Goal: Task Accomplishment & Management: Use online tool/utility

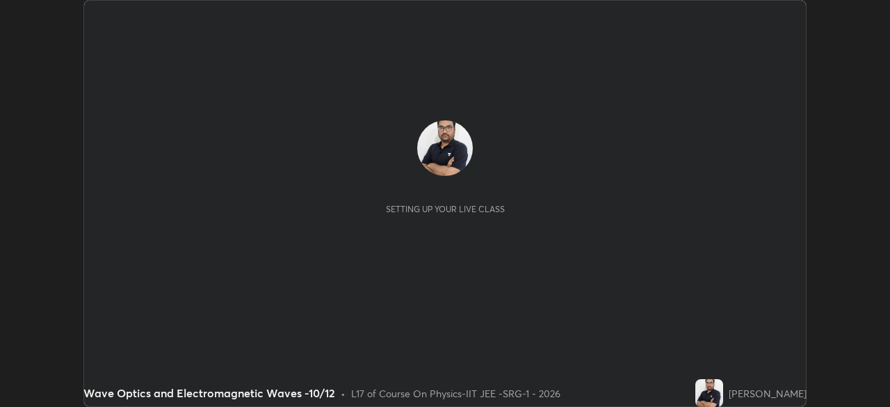
scroll to position [407, 890]
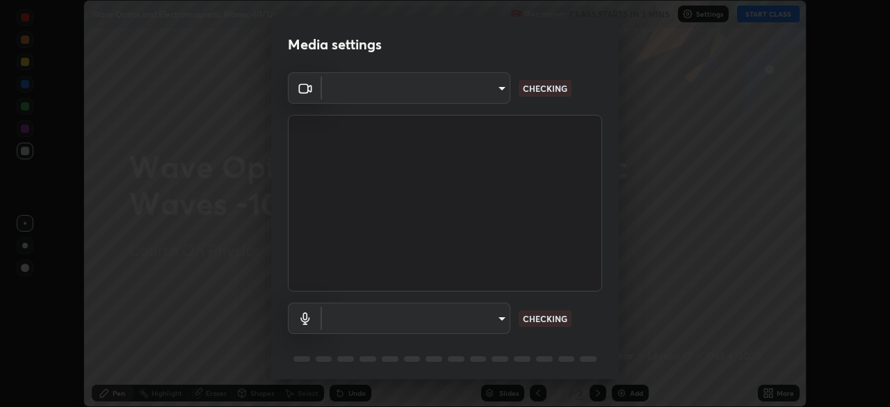
type input "8af73e8d16ef8e3bb7c62716022b9fe157133e9521606ce818031bd72dda2f9e"
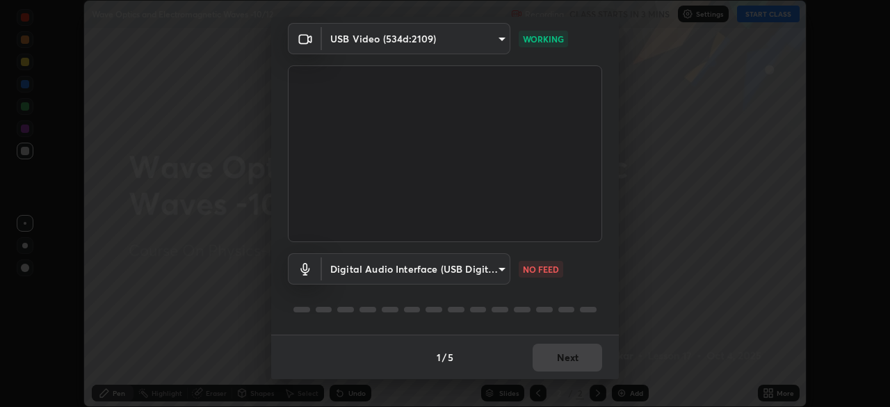
click at [472, 276] on body "Erase all Wave Optics and Electromagnetic Waves -10/12 Recording CLASS STARTS I…" at bounding box center [445, 203] width 890 height 407
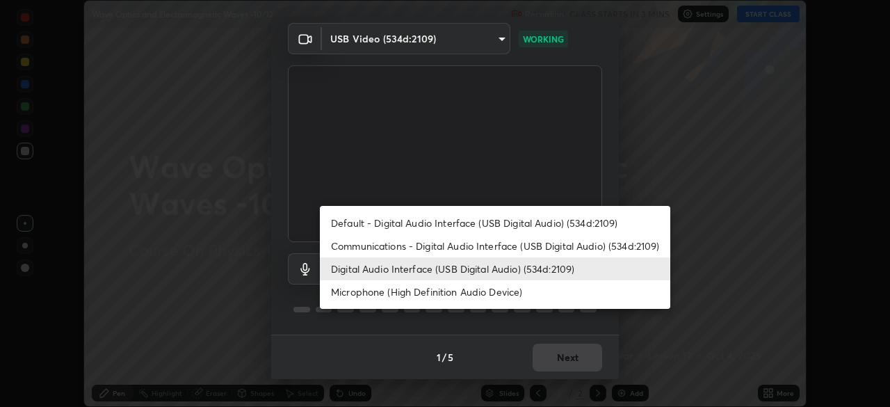
click at [425, 222] on li "Default - Digital Audio Interface (USB Digital Audio) (534d:2109)" at bounding box center [495, 222] width 351 height 23
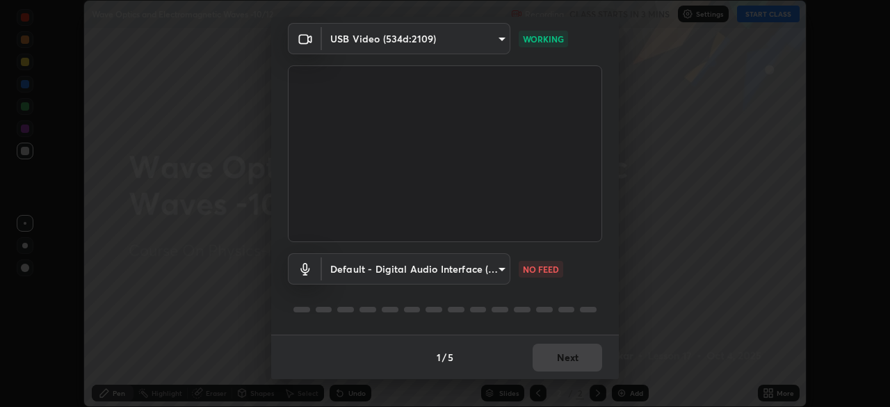
click at [438, 271] on body "Erase all Wave Optics and Electromagnetic Waves -10/12 Recording CLASS STARTS I…" at bounding box center [445, 203] width 890 height 407
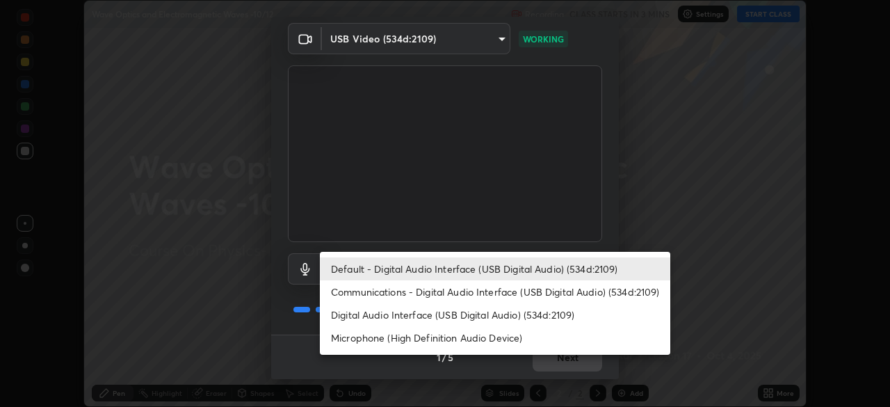
click at [437, 316] on li "Digital Audio Interface (USB Digital Audio) (534d:2109)" at bounding box center [495, 314] width 351 height 23
type input "db0d7c9beb13b4e78125a01b2d6a1ec26d905c86c3f77846953810cd6e9daa18"
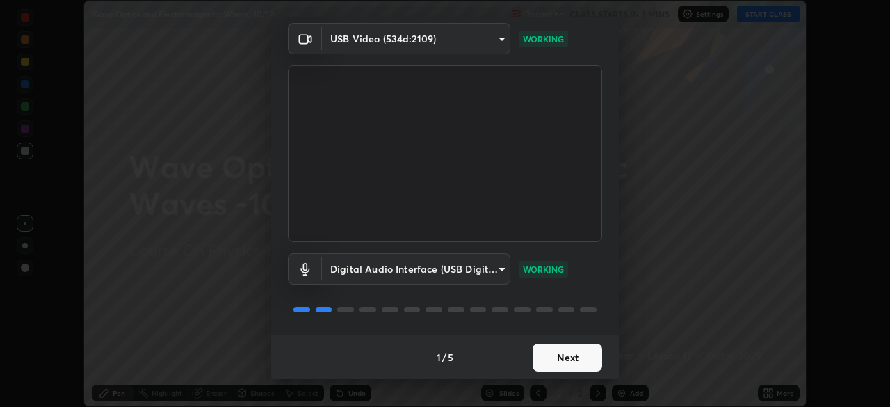
click at [581, 363] on button "Next" at bounding box center [568, 358] width 70 height 28
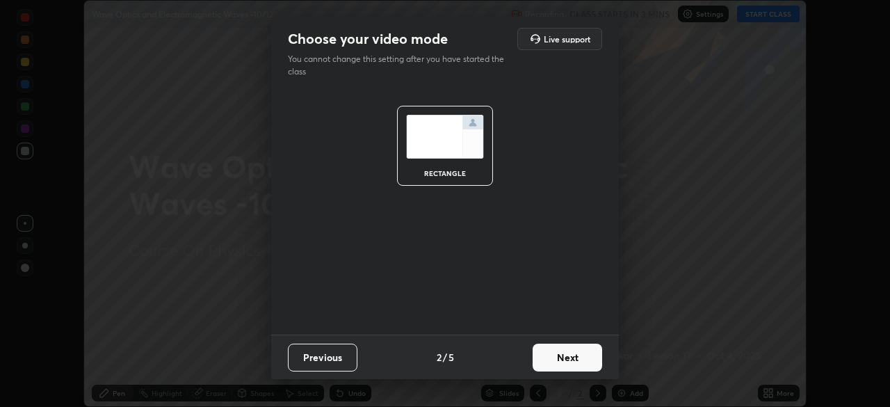
scroll to position [0, 0]
click at [585, 362] on button "Next" at bounding box center [568, 358] width 70 height 28
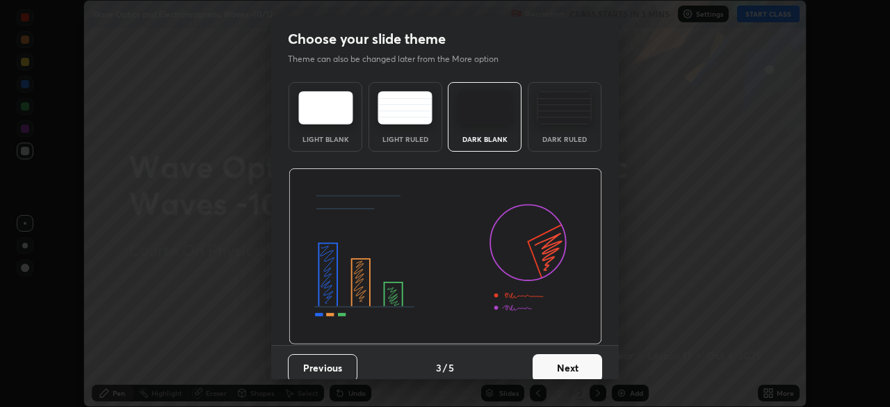
click at [597, 362] on button "Next" at bounding box center [568, 368] width 70 height 28
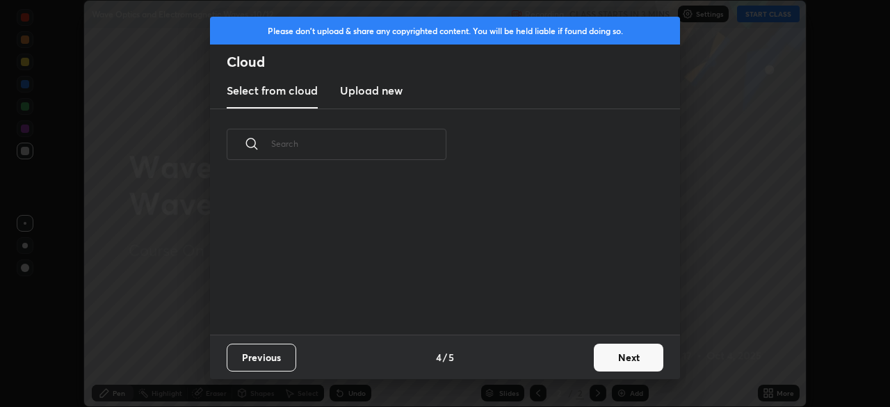
scroll to position [154, 447]
click at [382, 94] on h3 "Upload new" at bounding box center [371, 90] width 63 height 17
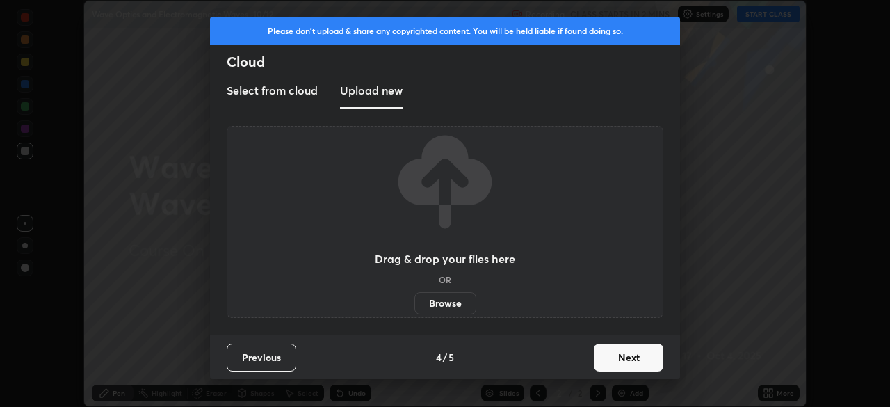
click at [447, 321] on div "Drag & drop your files here OR Browse" at bounding box center [445, 221] width 470 height 225
click at [442, 303] on label "Browse" at bounding box center [446, 303] width 62 height 22
click at [415, 303] on input "Browse" at bounding box center [415, 303] width 0 height 22
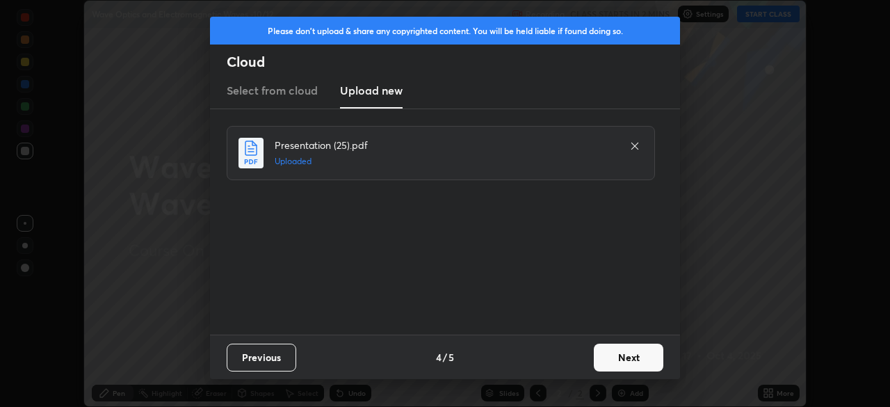
click at [634, 364] on button "Next" at bounding box center [629, 358] width 70 height 28
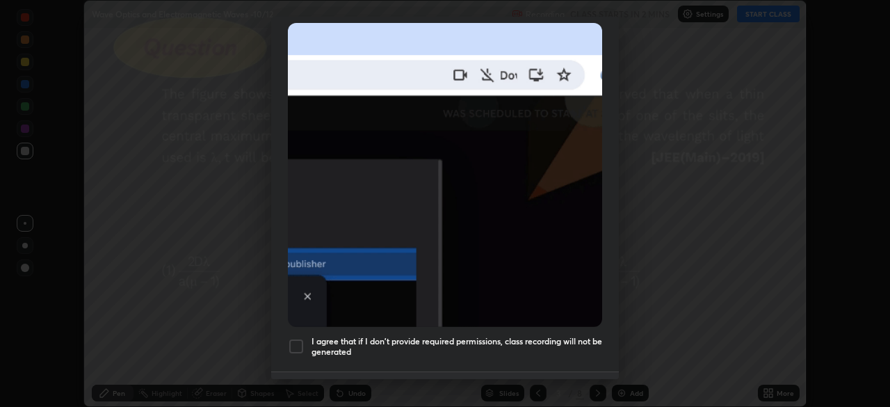
scroll to position [306, 0]
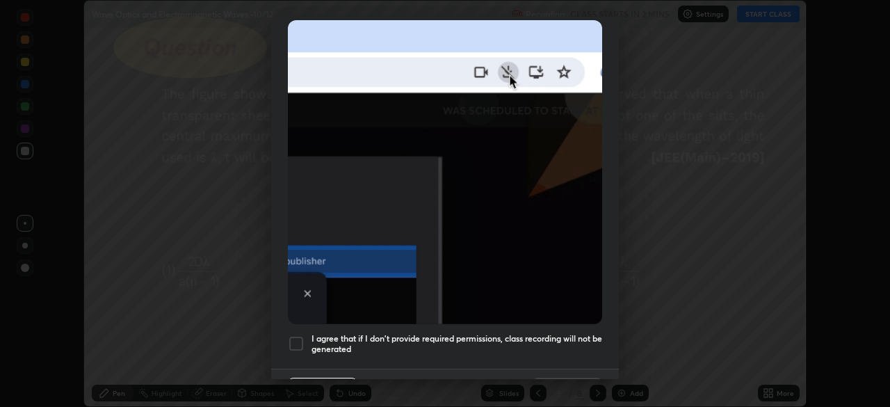
click at [298, 337] on div at bounding box center [296, 343] width 17 height 17
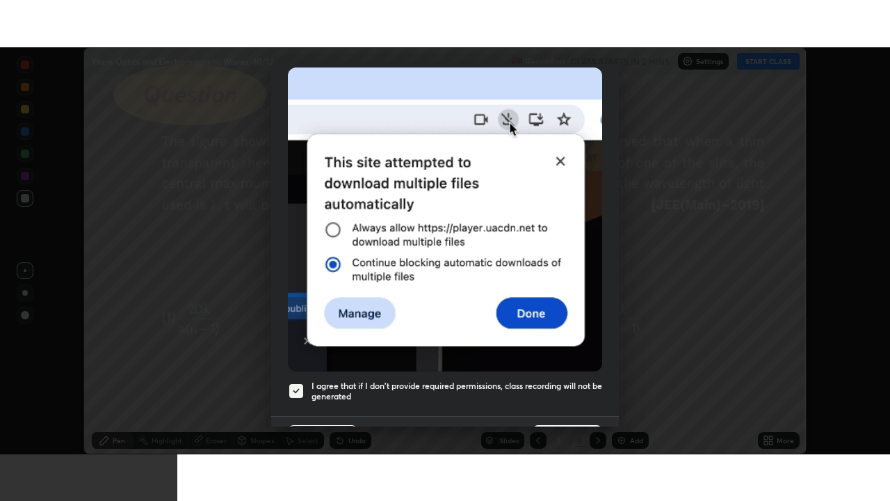
scroll to position [333, 0]
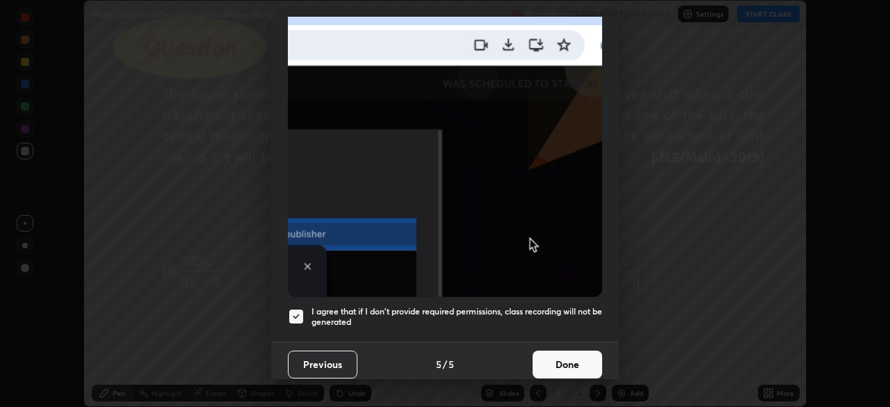
click at [565, 356] on button "Done" at bounding box center [568, 365] width 70 height 28
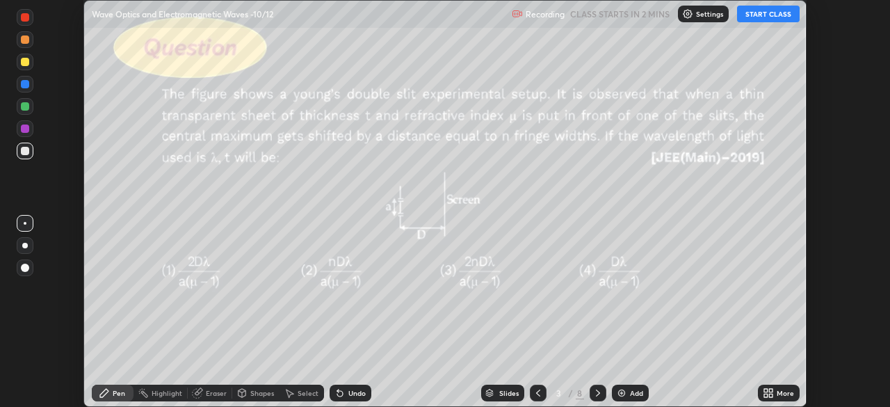
click at [766, 395] on icon at bounding box center [765, 395] width 3 height 3
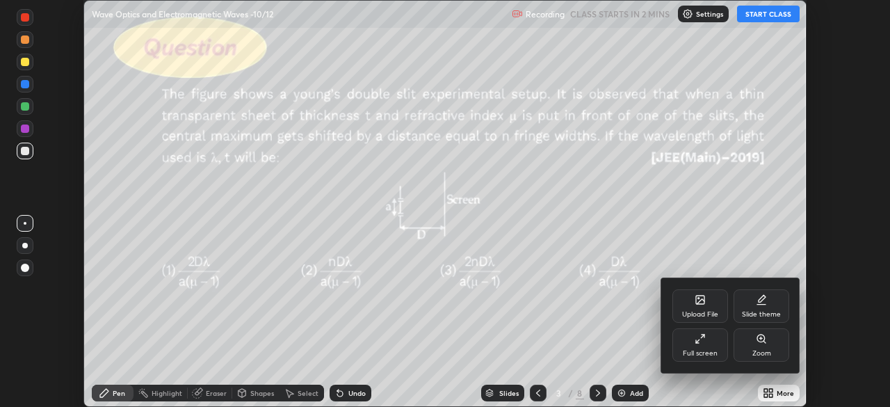
click at [705, 353] on div "Full screen" at bounding box center [700, 353] width 35 height 7
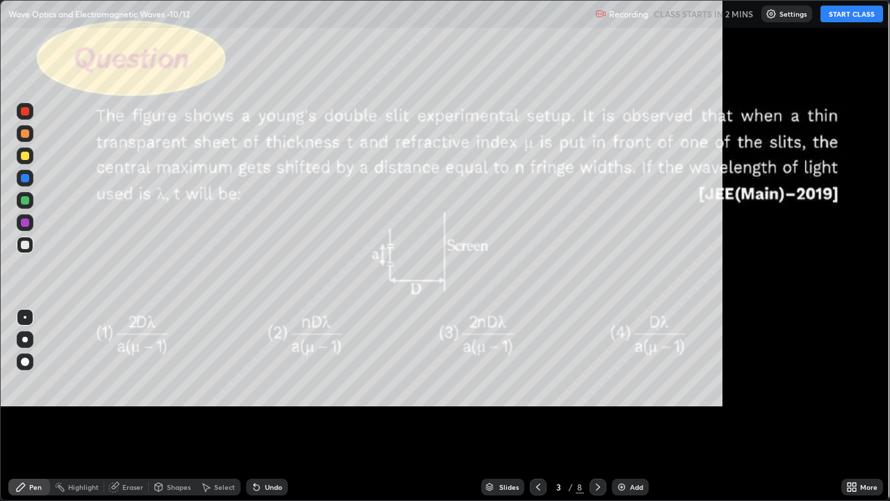
scroll to position [501, 890]
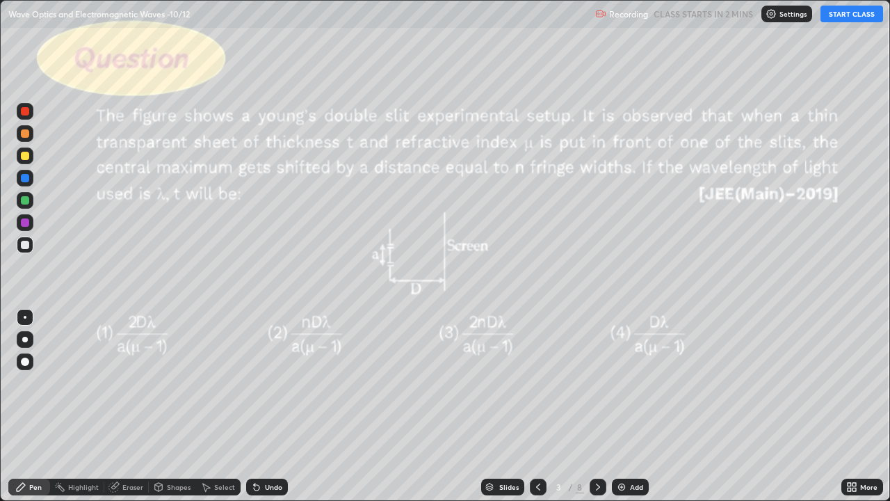
click at [537, 406] on icon at bounding box center [538, 486] width 11 height 11
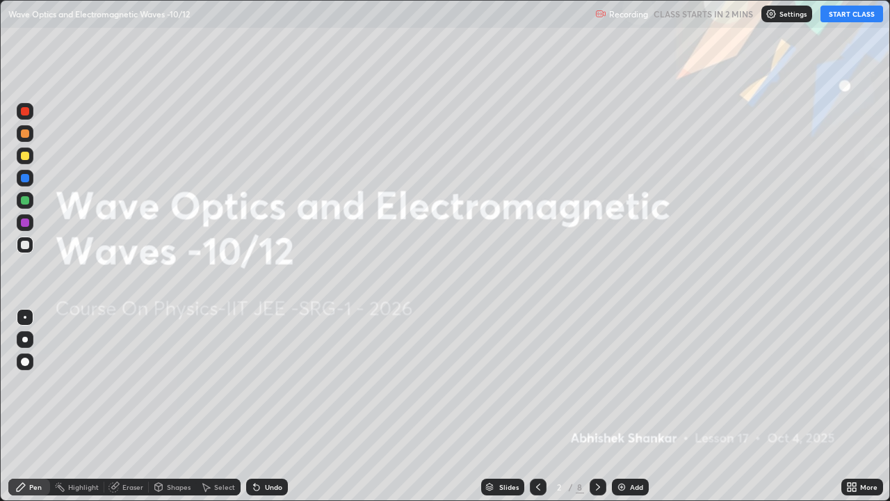
click at [777, 14] on img at bounding box center [771, 13] width 11 height 11
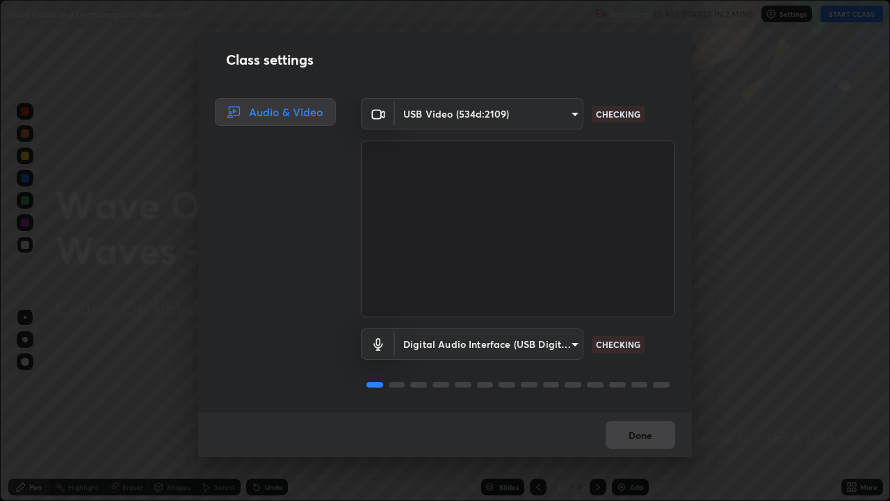
scroll to position [1, 0]
click at [645, 406] on button "Done" at bounding box center [641, 435] width 70 height 28
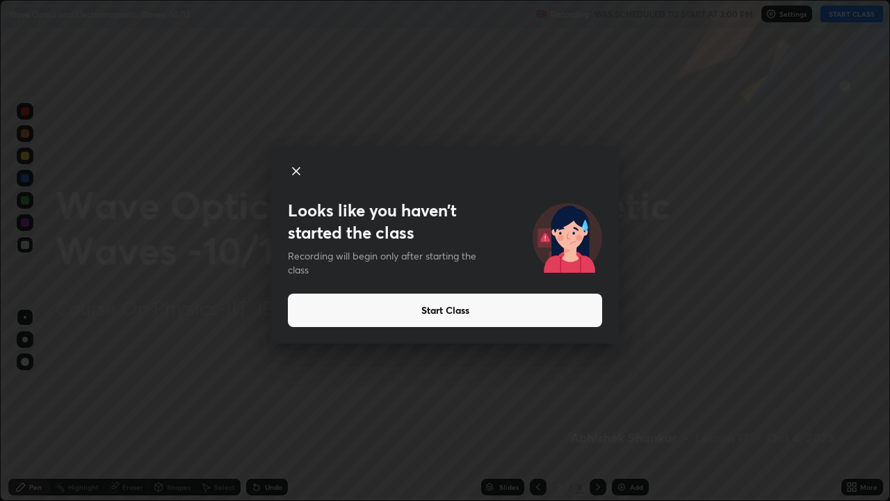
click at [295, 169] on icon at bounding box center [296, 171] width 7 height 7
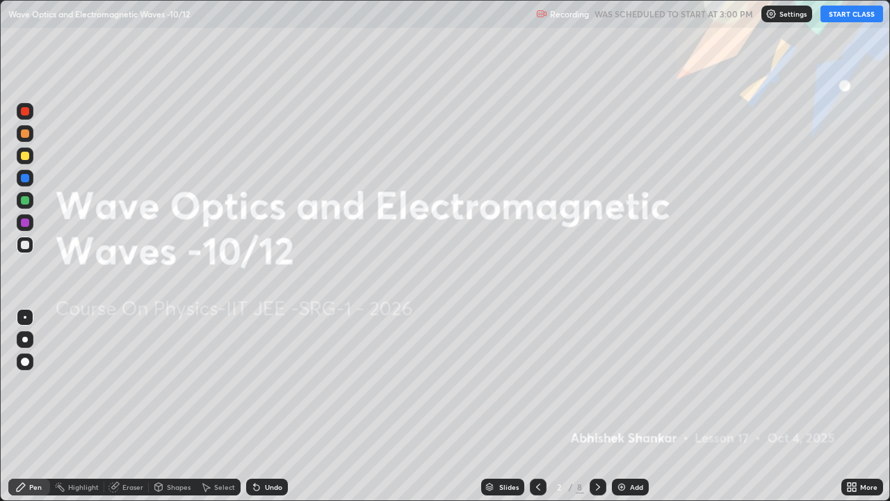
click at [776, 15] on img at bounding box center [771, 13] width 11 height 11
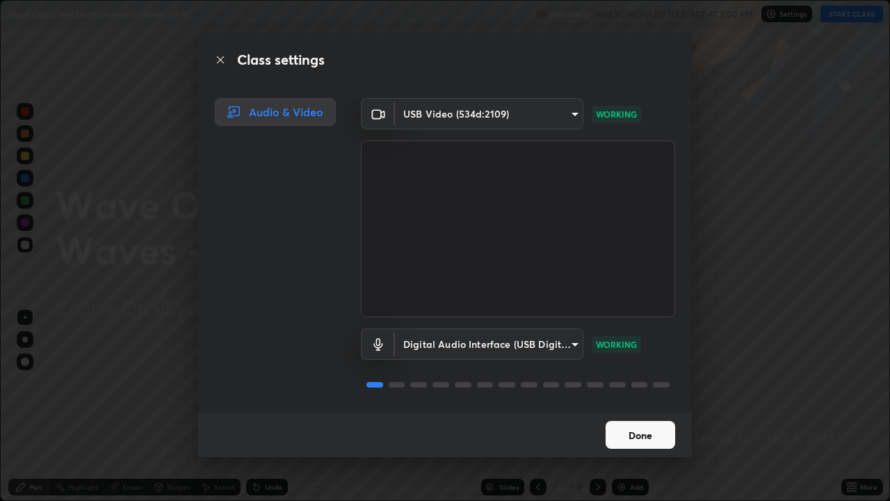
click at [639, 406] on button "Done" at bounding box center [641, 435] width 70 height 28
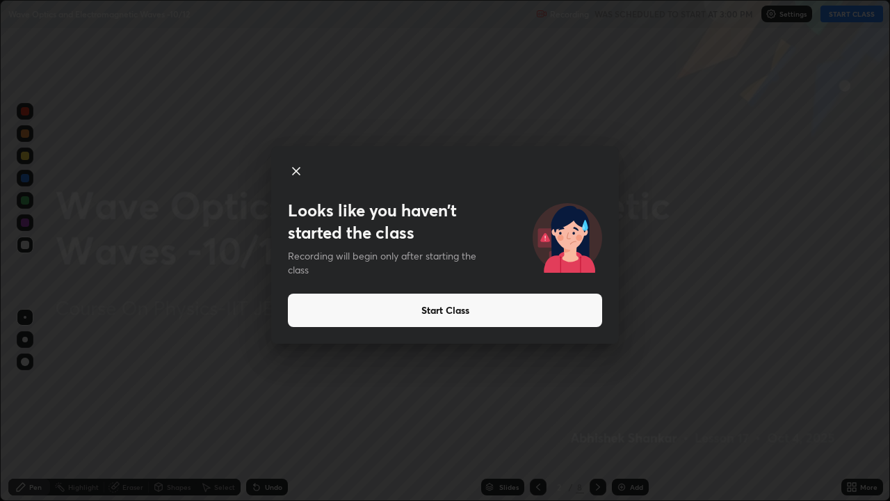
click at [555, 312] on button "Start Class" at bounding box center [445, 310] width 314 height 33
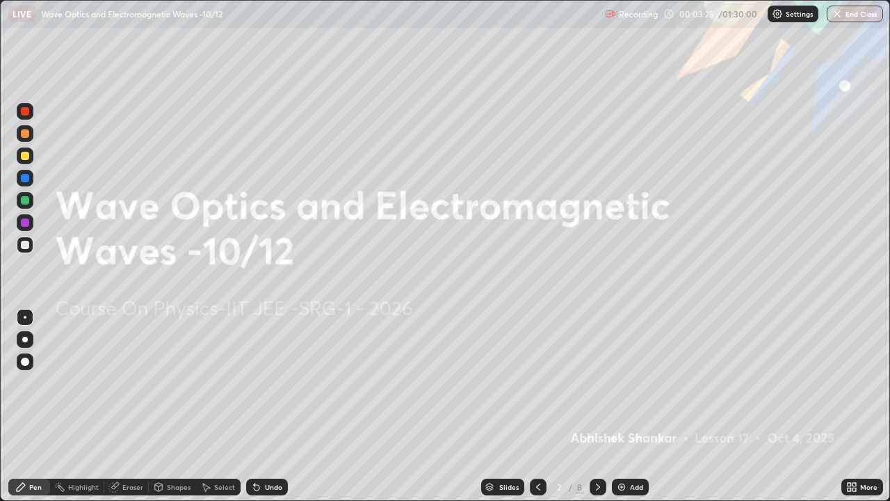
click at [597, 406] on icon at bounding box center [598, 486] width 11 height 11
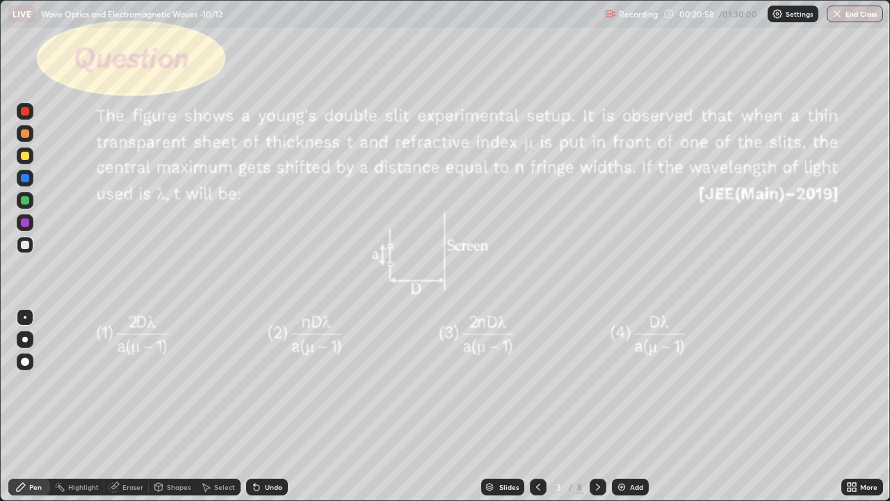
click at [269, 406] on div "Undo" at bounding box center [273, 486] width 17 height 7
click at [273, 406] on div "Undo" at bounding box center [273, 486] width 17 height 7
click at [271, 406] on div "Undo" at bounding box center [267, 487] width 42 height 17
click at [272, 406] on div "Undo" at bounding box center [267, 487] width 42 height 17
click at [597, 406] on icon at bounding box center [598, 486] width 4 height 7
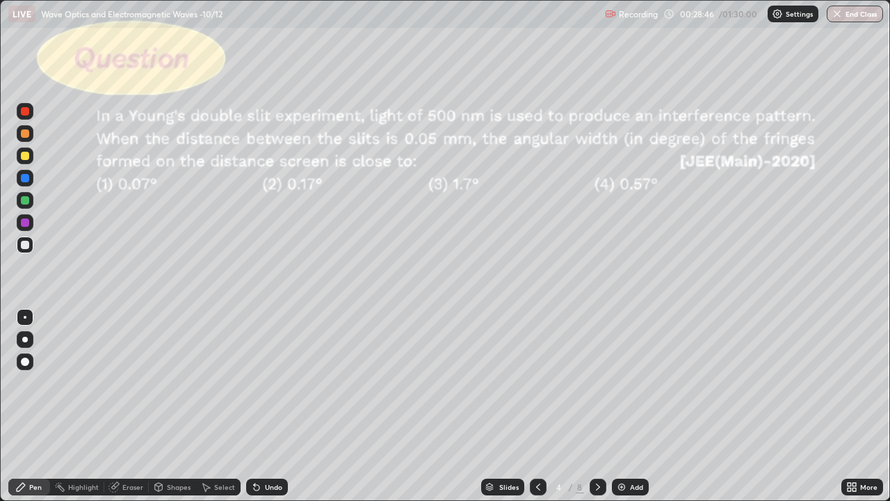
click at [31, 157] on div at bounding box center [25, 155] width 17 height 17
click at [125, 406] on div "Eraser" at bounding box center [126, 487] width 45 height 17
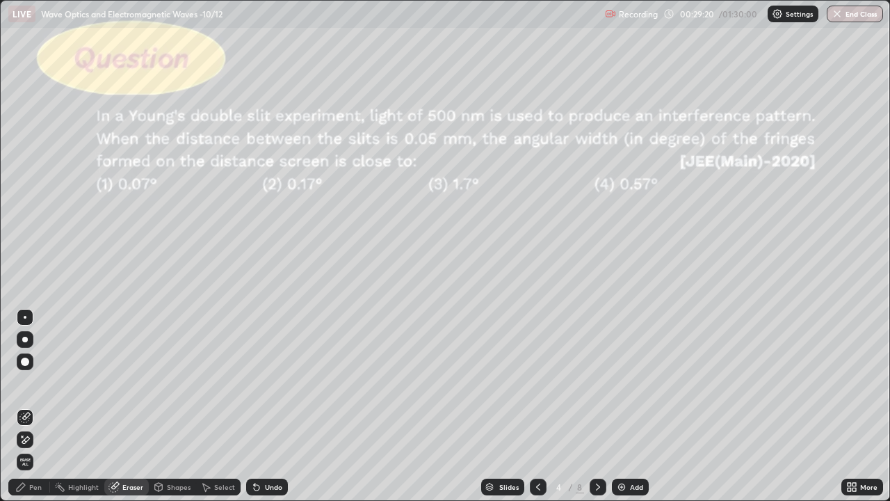
click at [36, 406] on div "Pen" at bounding box center [29, 487] width 42 height 17
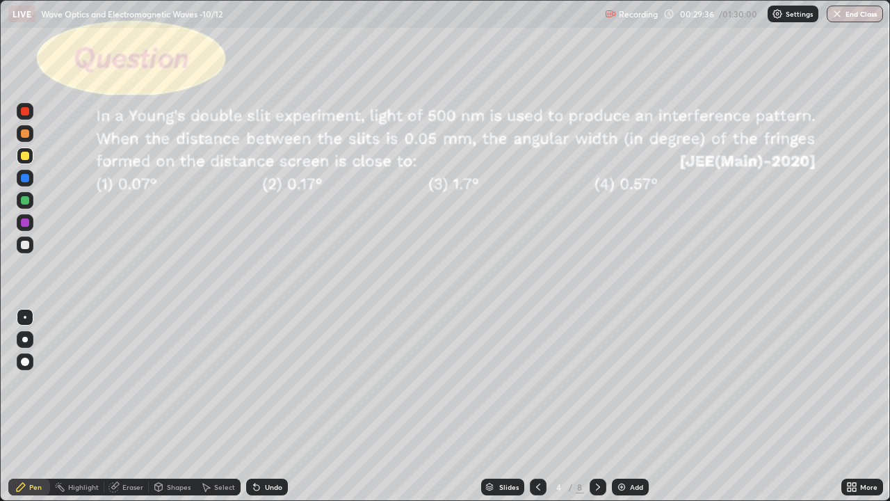
click at [265, 406] on div "Undo" at bounding box center [273, 486] width 17 height 7
click at [262, 406] on div "Undo" at bounding box center [267, 487] width 42 height 17
click at [595, 406] on icon at bounding box center [598, 486] width 11 height 11
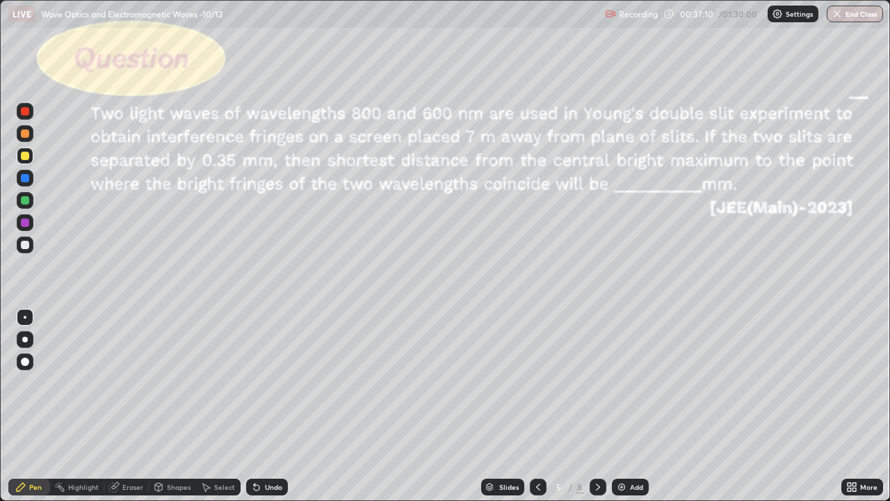
click at [31, 248] on div at bounding box center [25, 244] width 17 height 17
click at [28, 157] on div at bounding box center [25, 156] width 8 height 8
click at [131, 406] on div "Eraser" at bounding box center [132, 486] width 21 height 7
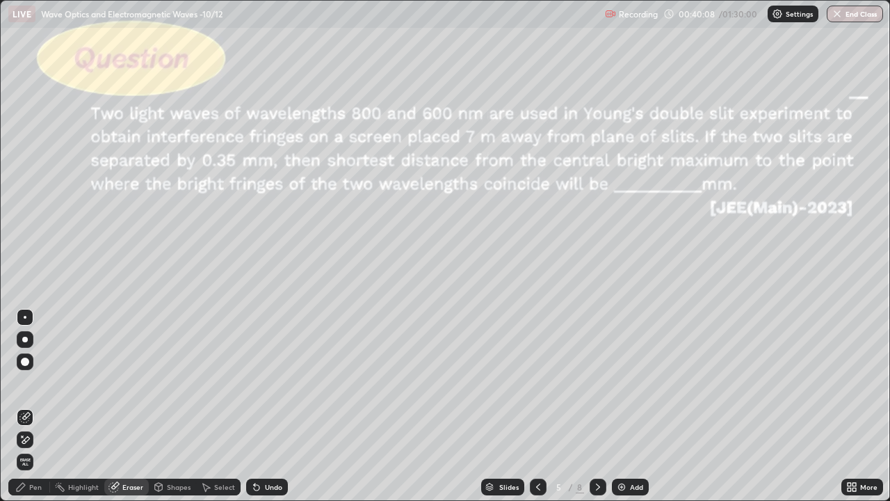
click at [38, 406] on div "Pen" at bounding box center [35, 486] width 13 height 7
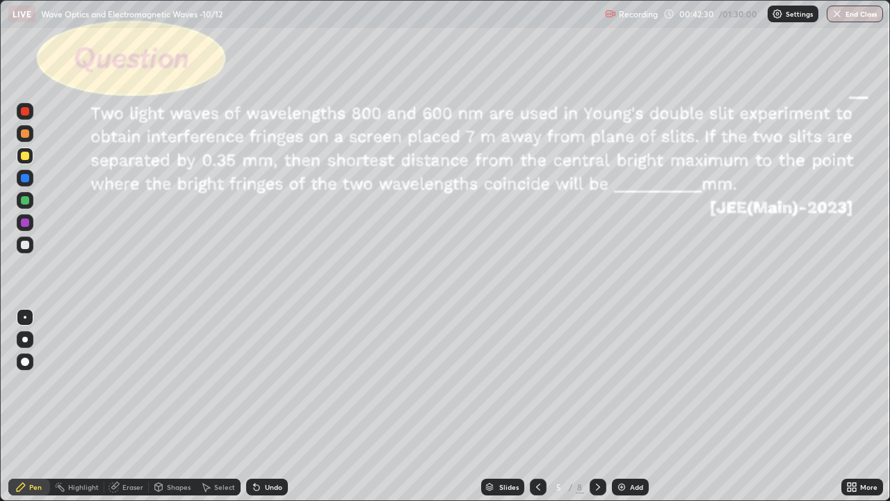
click at [593, 406] on icon at bounding box center [598, 486] width 11 height 11
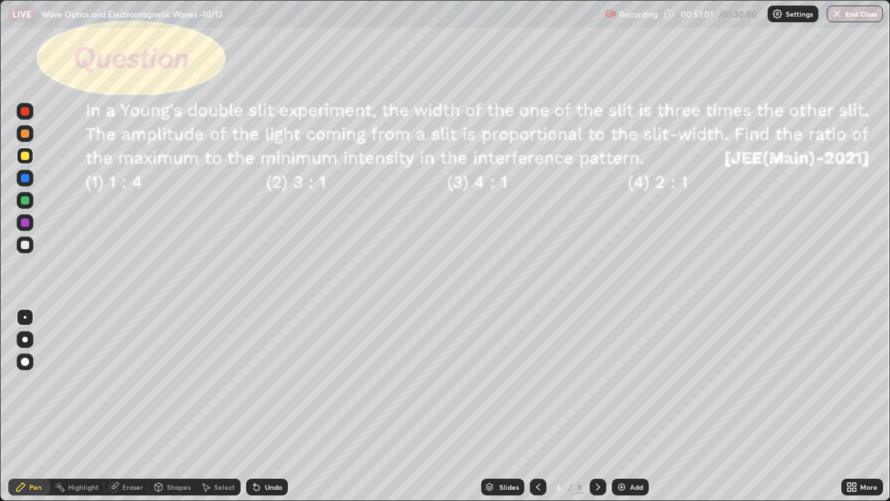
click at [593, 406] on icon at bounding box center [598, 486] width 11 height 11
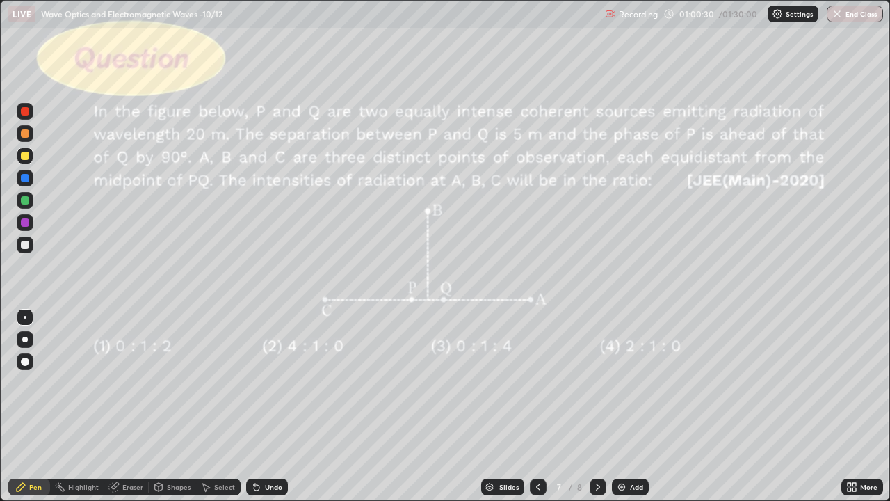
click at [597, 406] on icon at bounding box center [598, 486] width 11 height 11
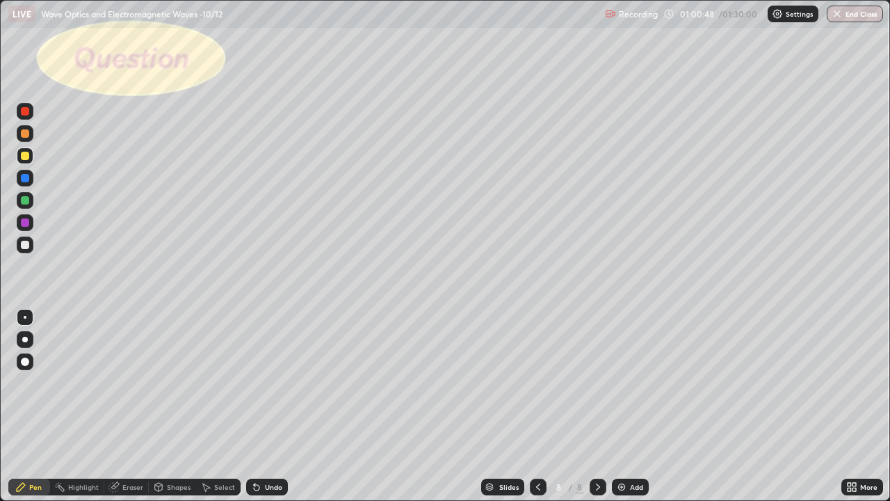
click at [163, 406] on div "Shapes" at bounding box center [172, 487] width 47 height 17
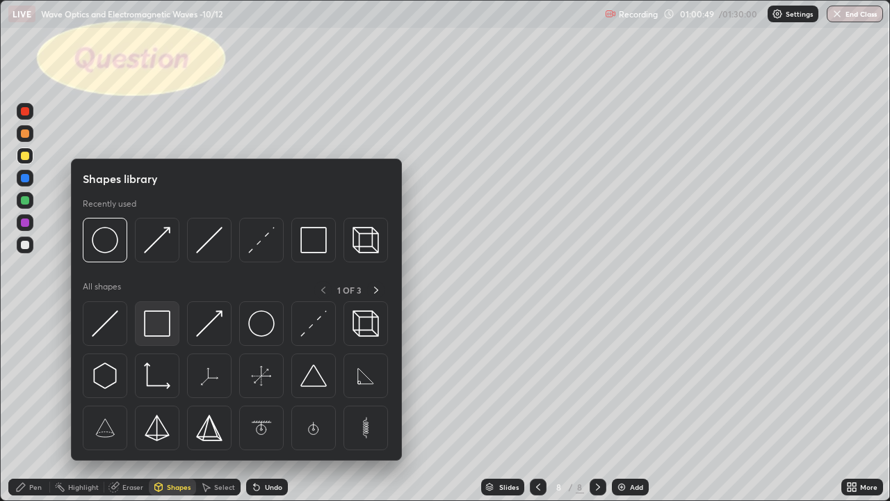
click at [161, 320] on img at bounding box center [157, 323] width 26 height 26
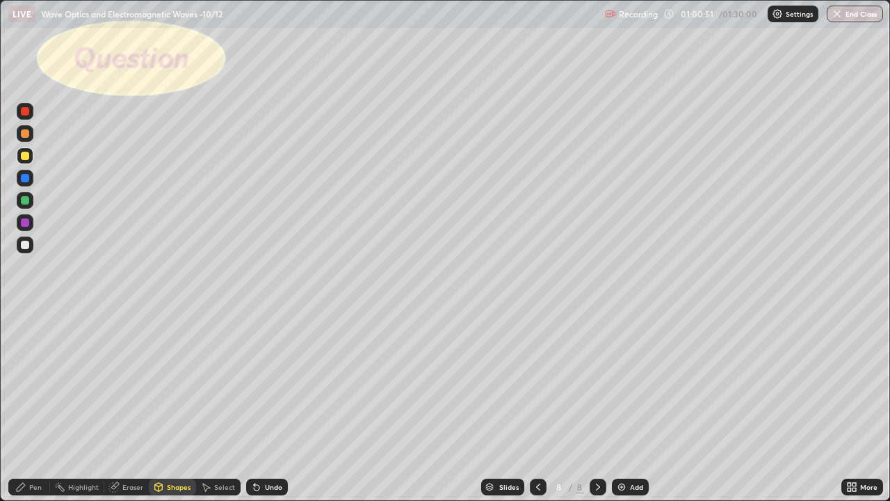
click at [26, 248] on div at bounding box center [25, 245] width 8 height 8
click at [128, 406] on div "Eraser" at bounding box center [132, 486] width 21 height 7
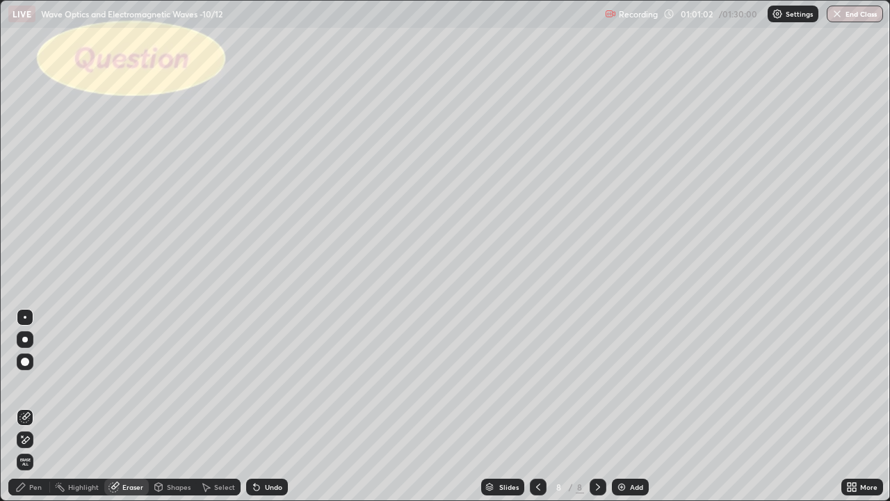
click at [35, 406] on div "Pen" at bounding box center [35, 486] width 13 height 7
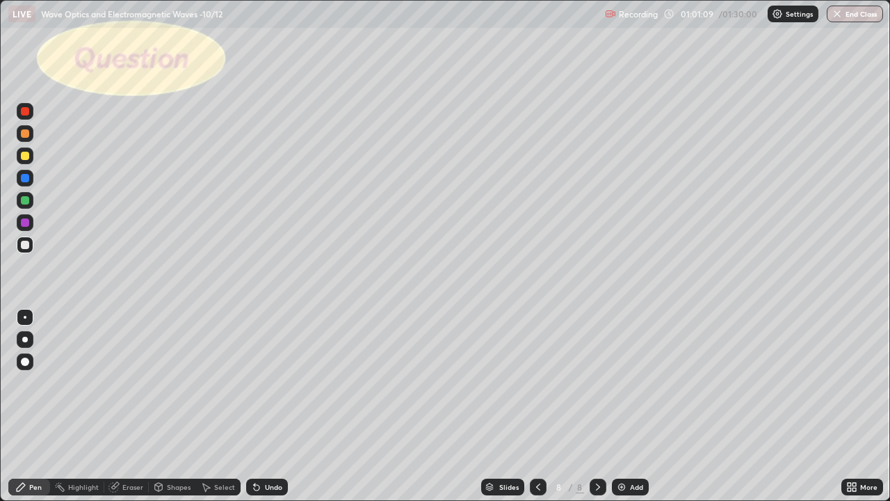
click at [168, 406] on div "Shapes" at bounding box center [179, 486] width 24 height 7
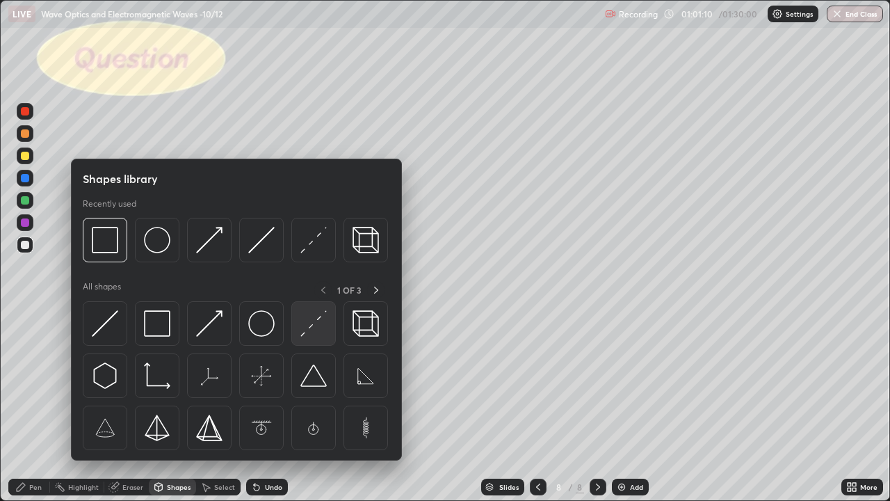
click at [313, 323] on img at bounding box center [313, 323] width 26 height 26
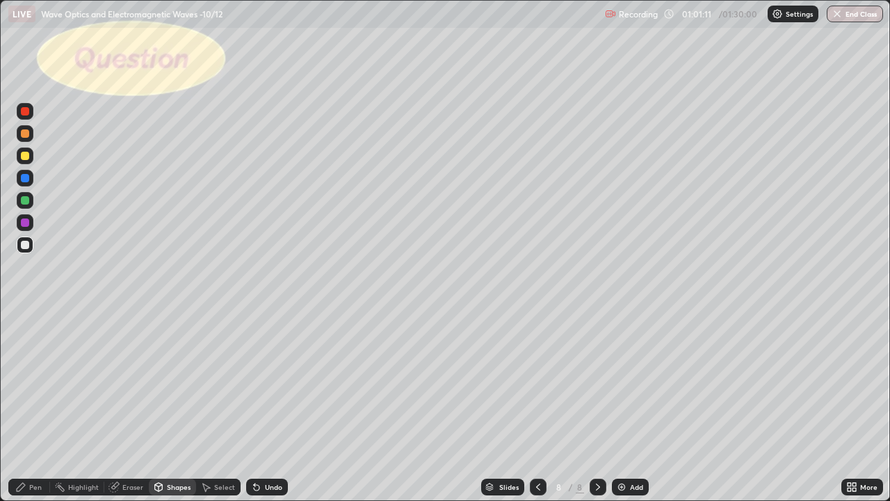
click at [26, 178] on div at bounding box center [25, 178] width 8 height 8
click at [33, 406] on div "Pen" at bounding box center [29, 487] width 42 height 17
click at [25, 155] on div at bounding box center [25, 156] width 8 height 8
click at [264, 406] on div "Undo" at bounding box center [267, 487] width 42 height 17
click at [263, 406] on div "Undo" at bounding box center [267, 487] width 42 height 17
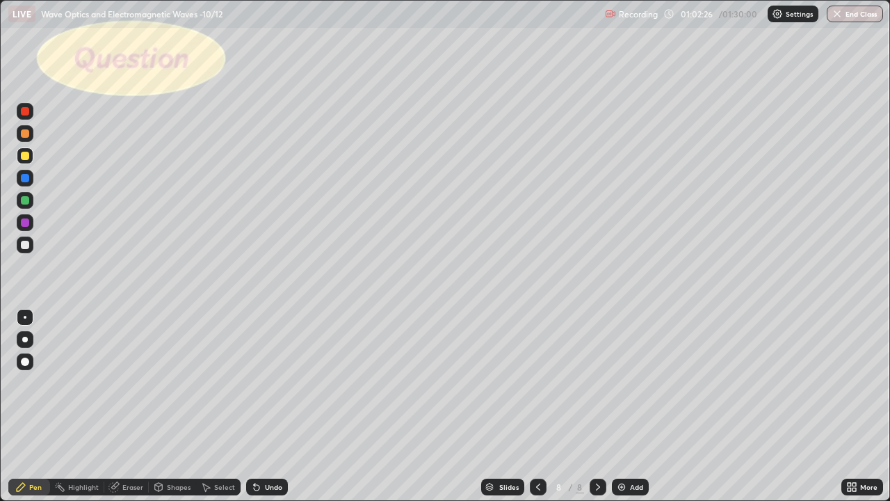
click at [26, 246] on div at bounding box center [25, 245] width 8 height 8
click at [220, 406] on div "Select" at bounding box center [224, 486] width 21 height 7
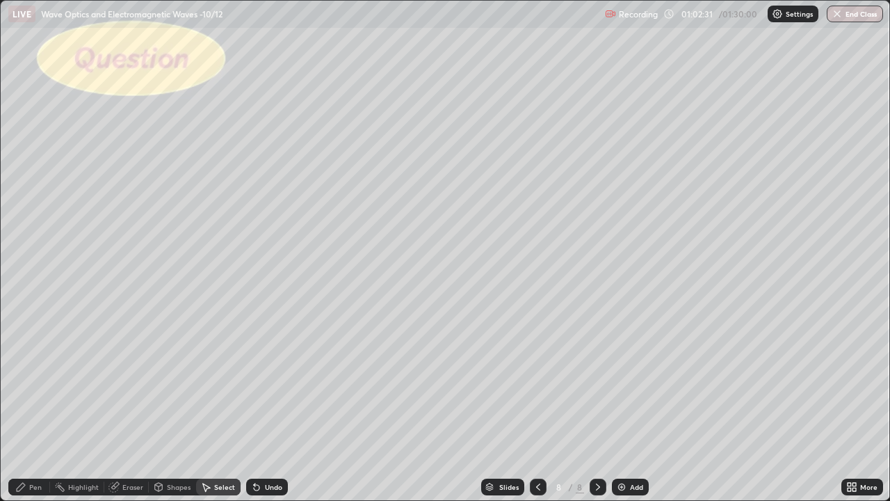
click at [261, 406] on div "Undo" at bounding box center [267, 487] width 42 height 17
click at [25, 406] on icon at bounding box center [20, 486] width 11 height 11
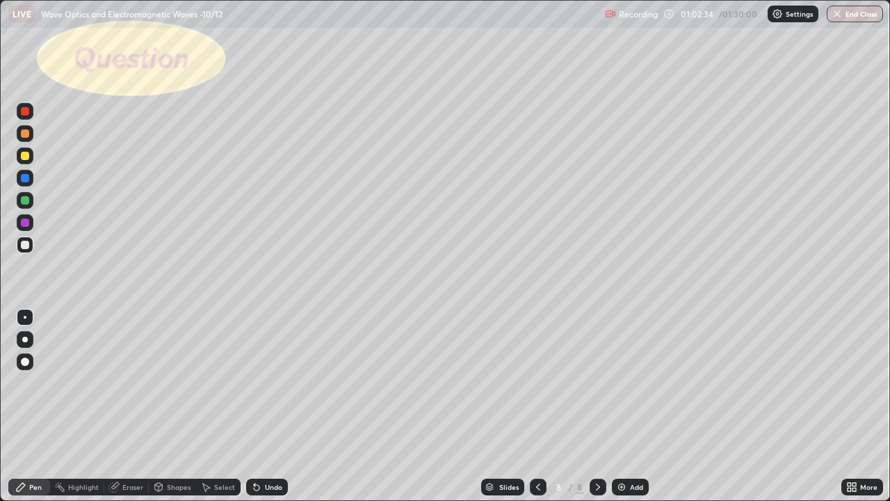
click at [263, 406] on div "Undo" at bounding box center [267, 487] width 42 height 17
click at [26, 156] on div at bounding box center [25, 156] width 8 height 8
click at [26, 243] on div at bounding box center [25, 245] width 8 height 8
click at [264, 406] on div "Undo" at bounding box center [267, 487] width 42 height 17
click at [171, 406] on div "Shapes" at bounding box center [179, 486] width 24 height 7
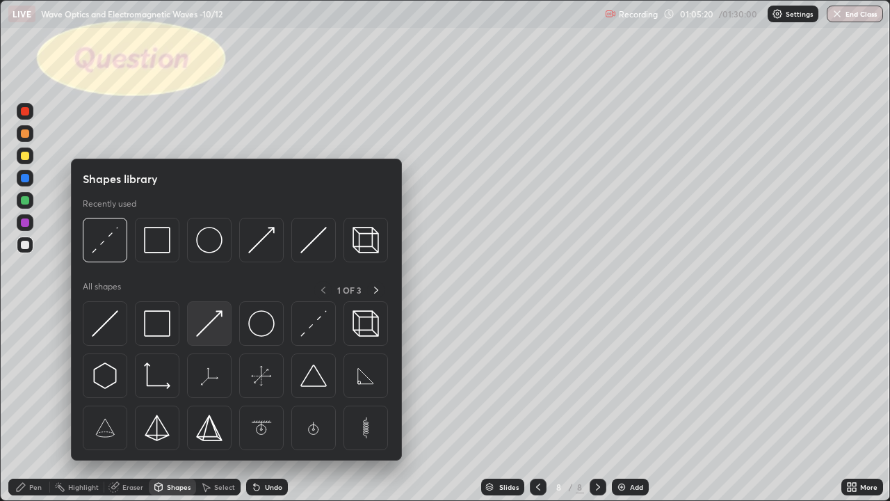
click at [212, 331] on img at bounding box center [209, 323] width 26 height 26
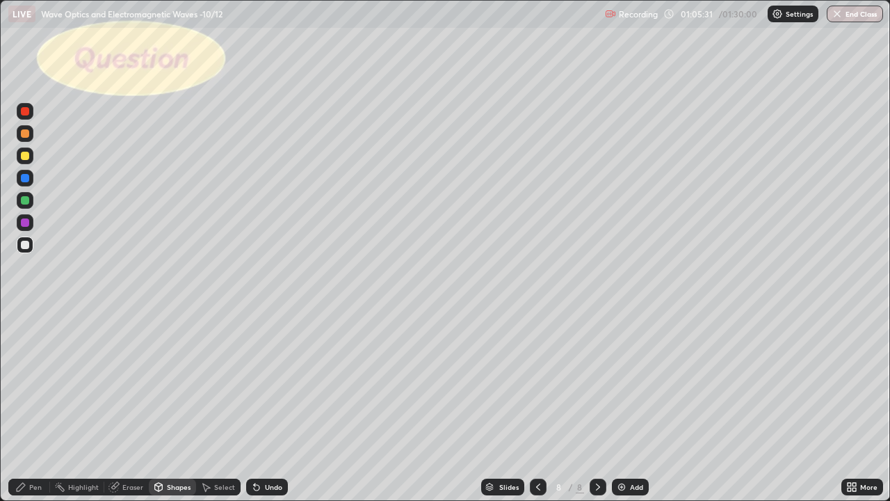
click at [31, 406] on div "Pen" at bounding box center [29, 487] width 42 height 17
click at [26, 245] on div at bounding box center [25, 245] width 8 height 8
click at [26, 157] on div at bounding box center [25, 156] width 8 height 8
click at [268, 406] on div "Undo" at bounding box center [267, 487] width 42 height 17
click at [129, 406] on div "Eraser" at bounding box center [132, 486] width 21 height 7
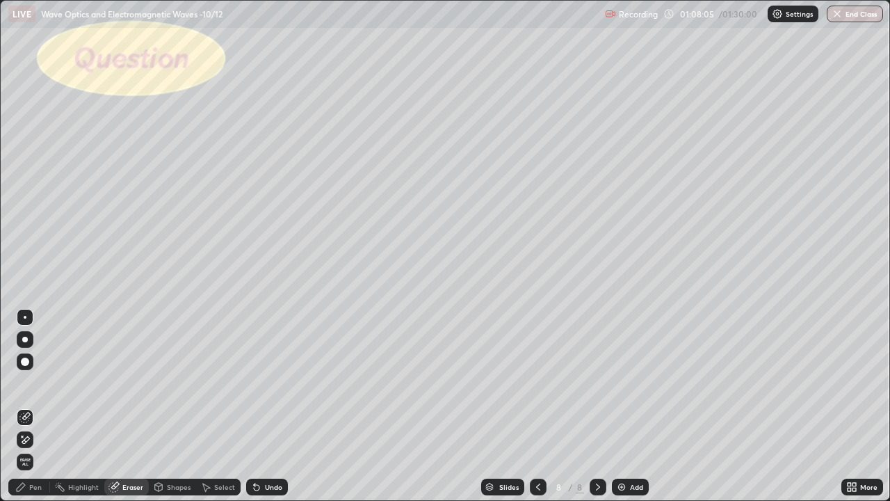
click at [19, 406] on icon at bounding box center [20, 486] width 11 height 11
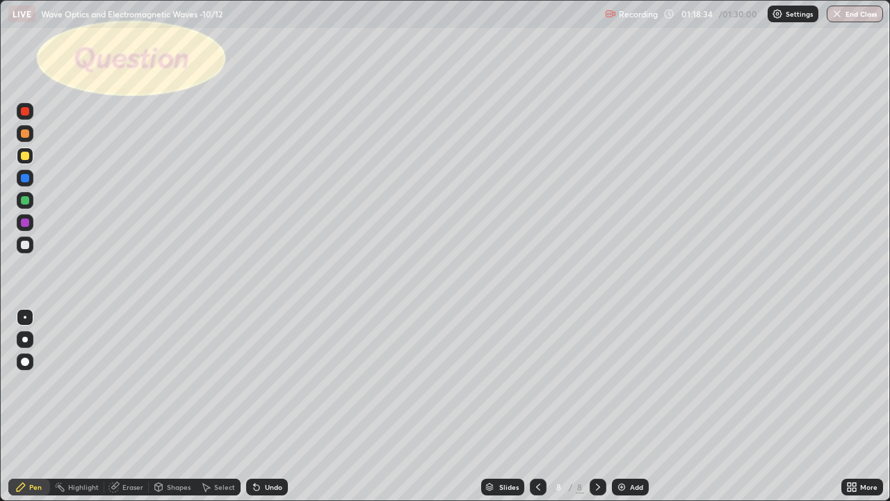
click at [854, 9] on button "End Class" at bounding box center [855, 14] width 56 height 17
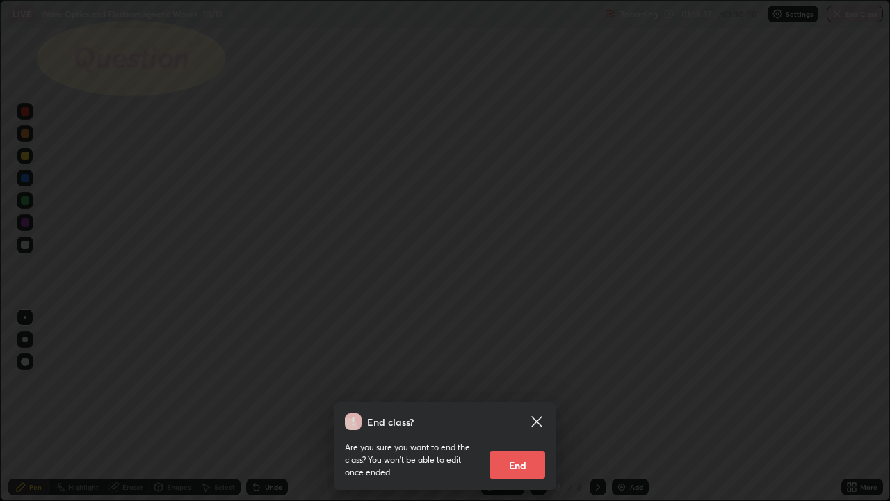
click at [540, 406] on icon at bounding box center [536, 421] width 10 height 10
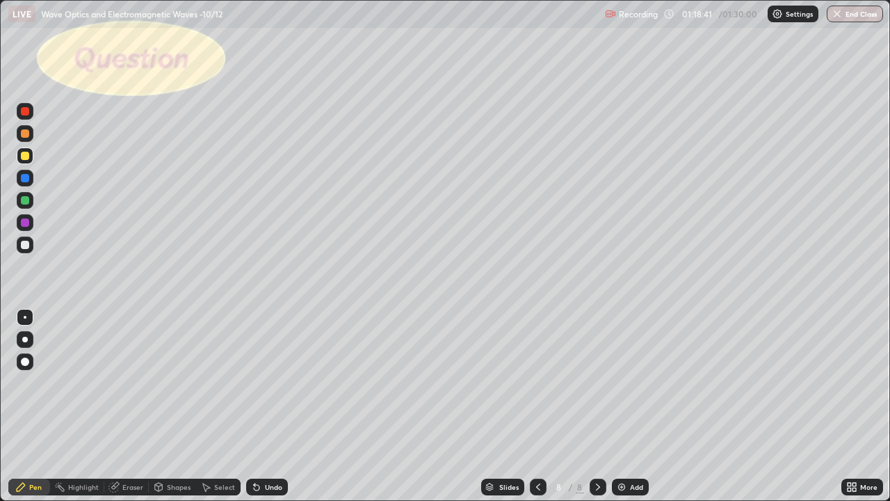
click at [861, 13] on button "End Class" at bounding box center [855, 14] width 56 height 17
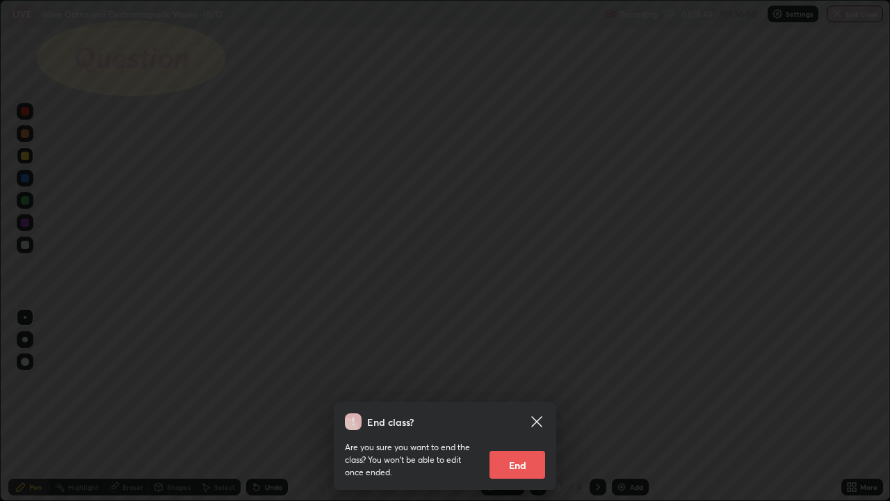
click at [515, 406] on button "End" at bounding box center [518, 465] width 56 height 28
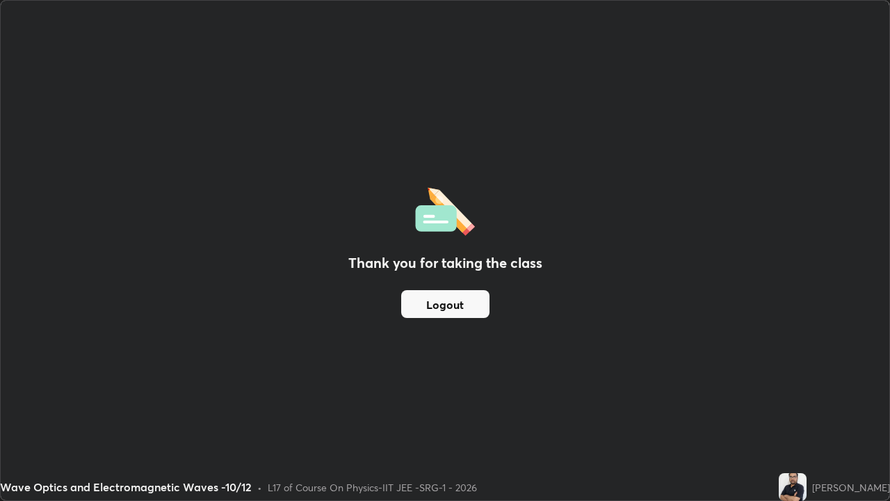
click at [470, 306] on button "Logout" at bounding box center [445, 304] width 88 height 28
